Goal: Download file/media

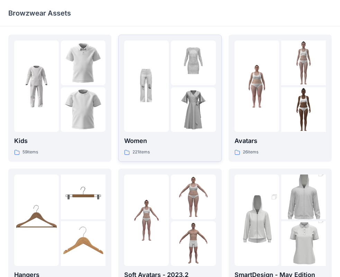
click at [142, 128] on div at bounding box center [146, 85] width 45 height 91
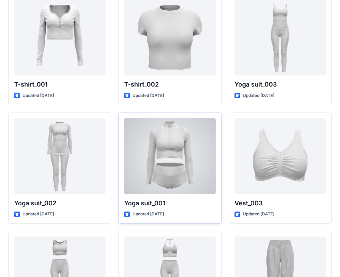
scroll to position [3854, 0]
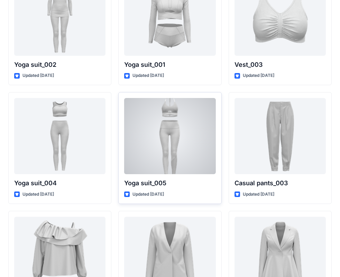
click at [172, 161] on div at bounding box center [169, 136] width 91 height 76
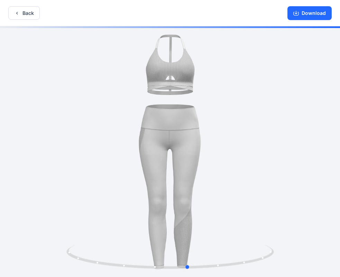
drag, startPoint x: 229, startPoint y: 206, endPoint x: 247, endPoint y: 201, distance: 19.3
click at [247, 201] on div at bounding box center [170, 152] width 340 height 252
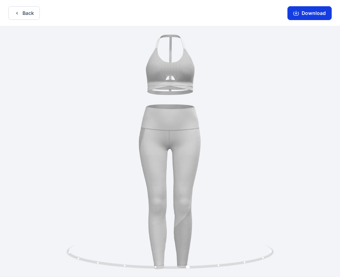
click at [309, 14] on button "Download" at bounding box center [310, 13] width 44 height 14
click at [307, 11] on button "Download" at bounding box center [310, 13] width 44 height 14
